Goal: Transaction & Acquisition: Purchase product/service

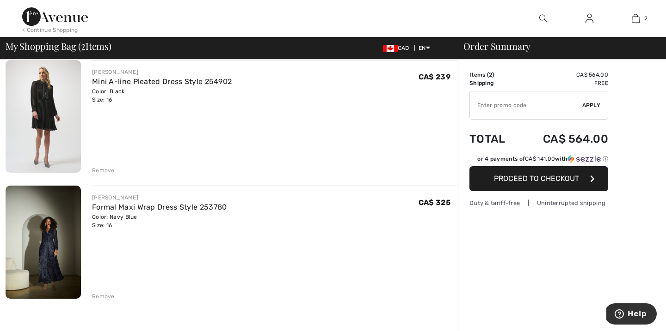
scroll to position [76, 0]
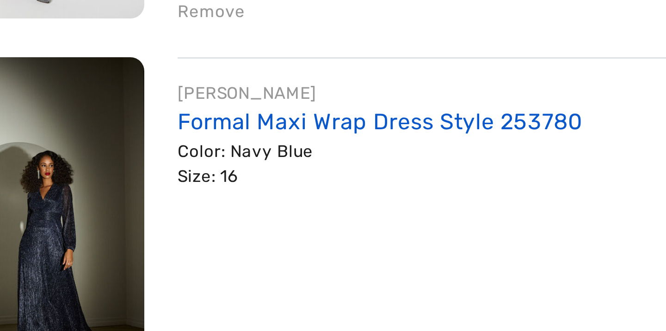
click at [109, 208] on link "Formal Maxi Wrap Dress Style 253780" at bounding box center [159, 206] width 135 height 9
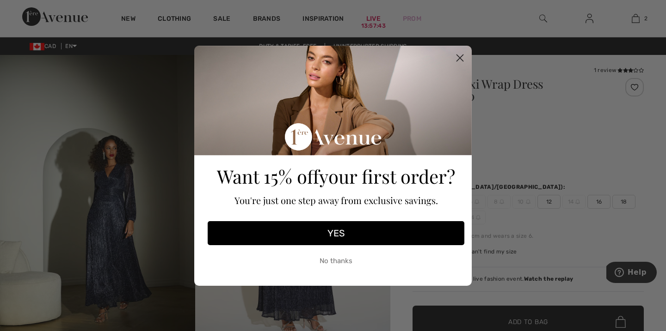
click at [462, 57] on circle "Close dialog" at bounding box center [459, 57] width 15 height 15
